Goal: Transaction & Acquisition: Purchase product/service

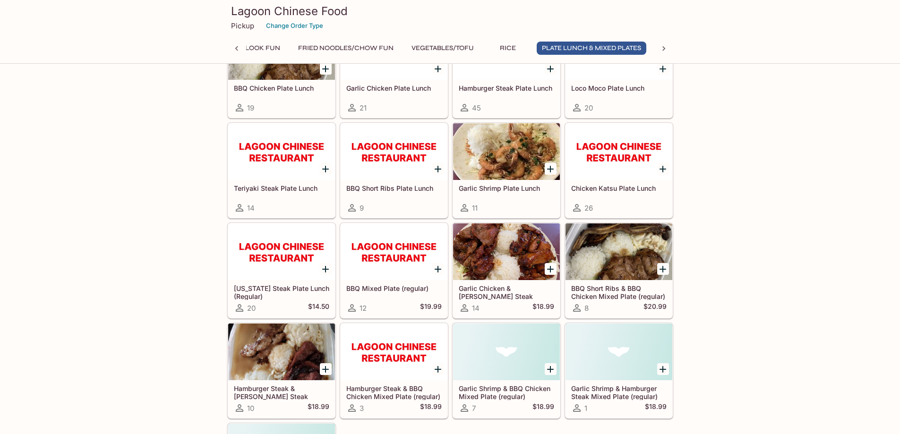
scroll to position [3919, 0]
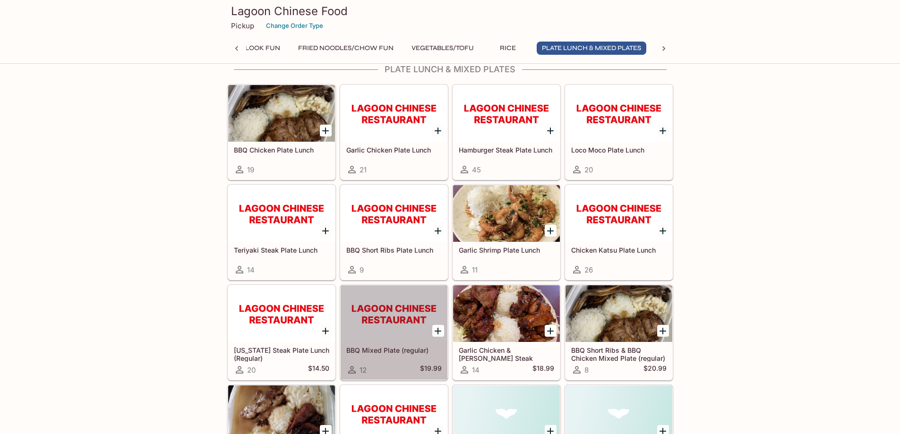
click at [415, 314] on div at bounding box center [393, 313] width 107 height 57
